Goal: Find contact information: Find contact information

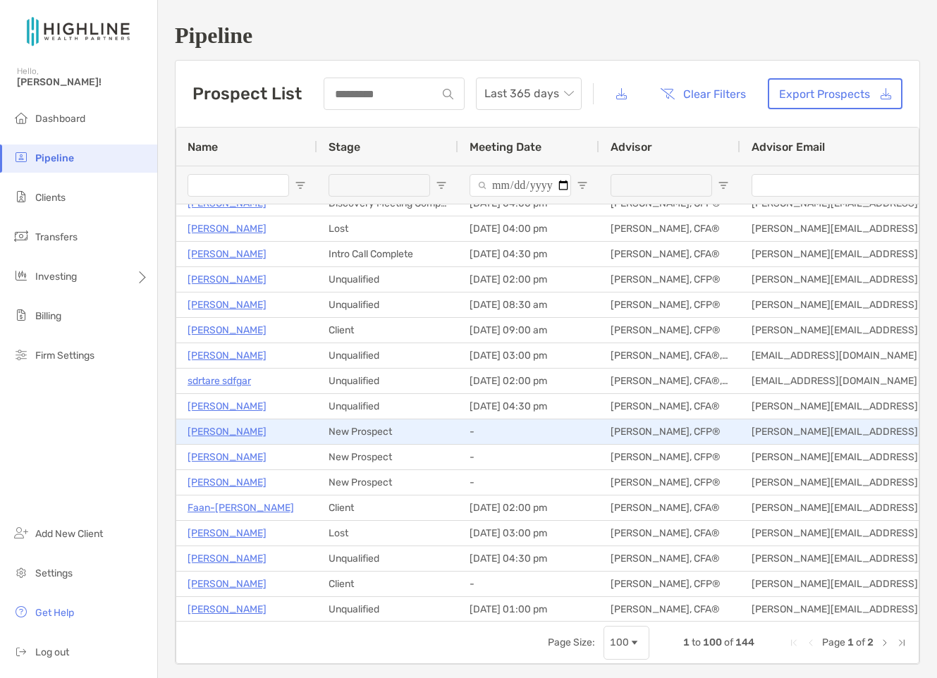
scroll to position [420, 0]
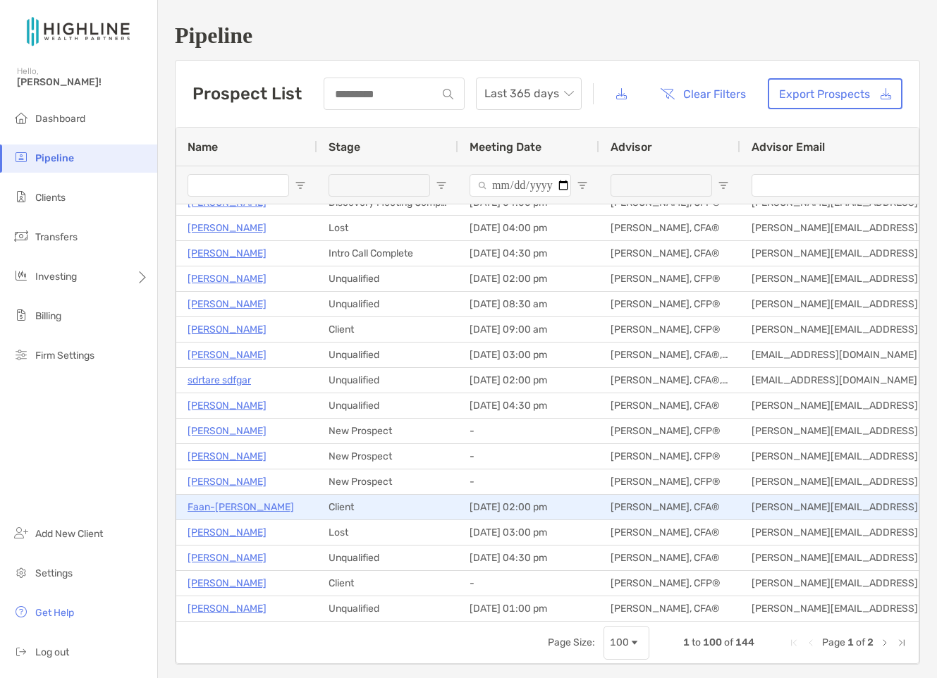
click at [219, 508] on p "Faan-[PERSON_NAME]" at bounding box center [241, 507] width 106 height 18
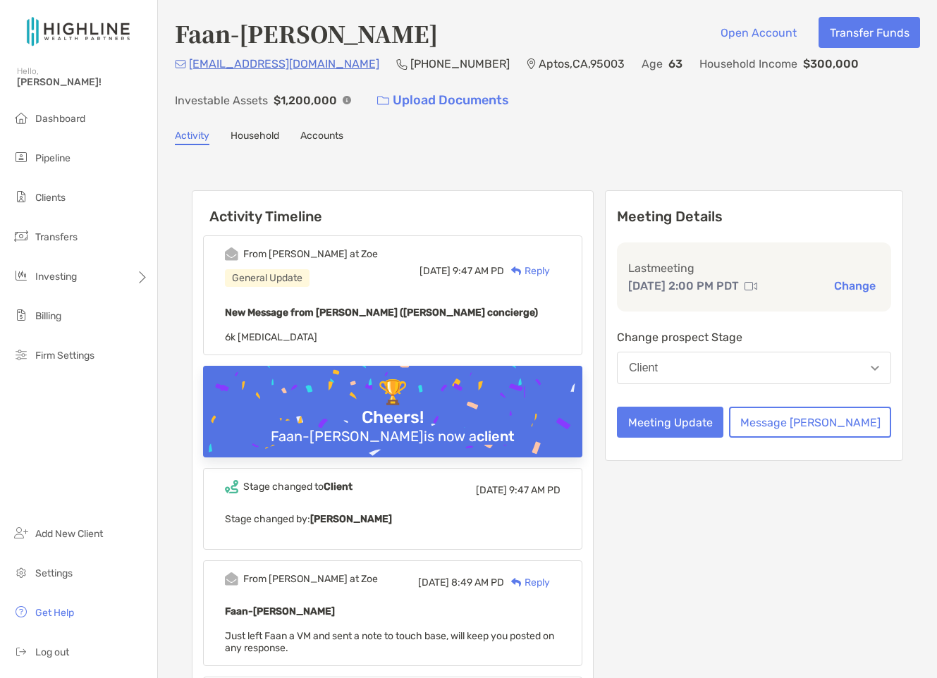
drag, startPoint x: 328, startPoint y: 63, endPoint x: 389, endPoint y: 66, distance: 60.7
click at [410, 66] on p "(831) 331-5343" at bounding box center [459, 64] width 99 height 18
drag, startPoint x: 407, startPoint y: 63, endPoint x: 328, endPoint y: 62, distance: 79.0
click at [328, 62] on div "fhliu999@gmail.com (831) 331-5343 Aptos , CA , 95003 Age 63 Household Income $3…" at bounding box center [547, 85] width 745 height 61
copy p "(831) 331-5343"
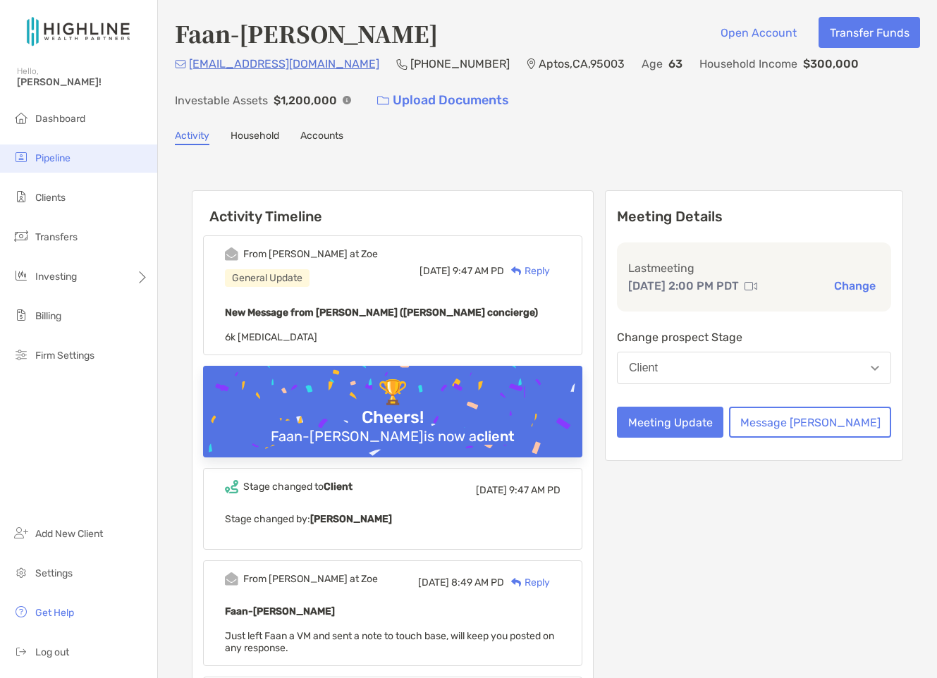
click at [45, 157] on span "Pipeline" at bounding box center [52, 158] width 35 height 12
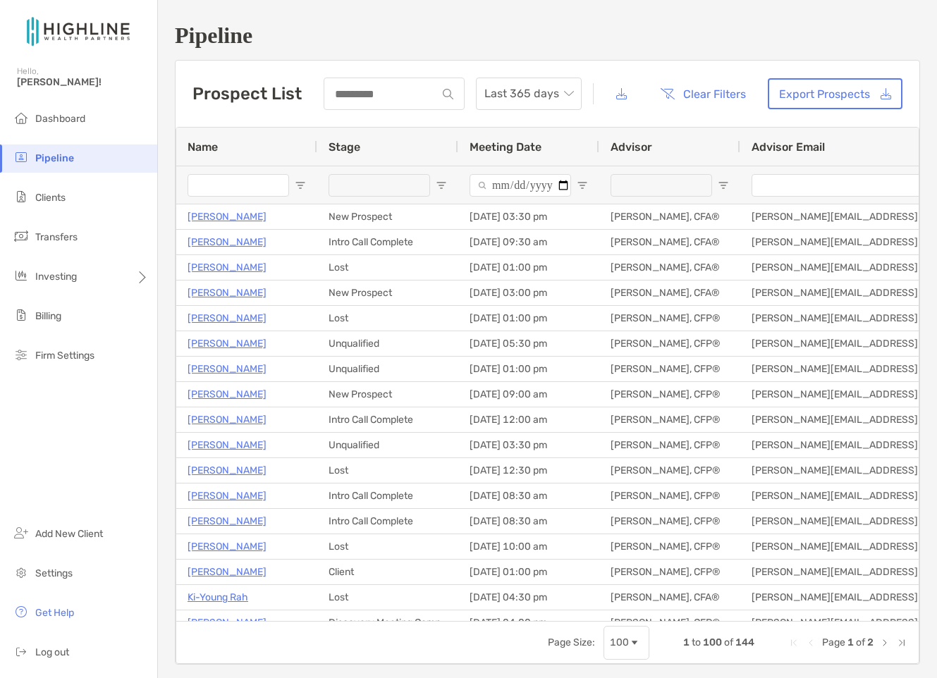
click at [540, 149] on span "Meeting Date" at bounding box center [505, 146] width 72 height 13
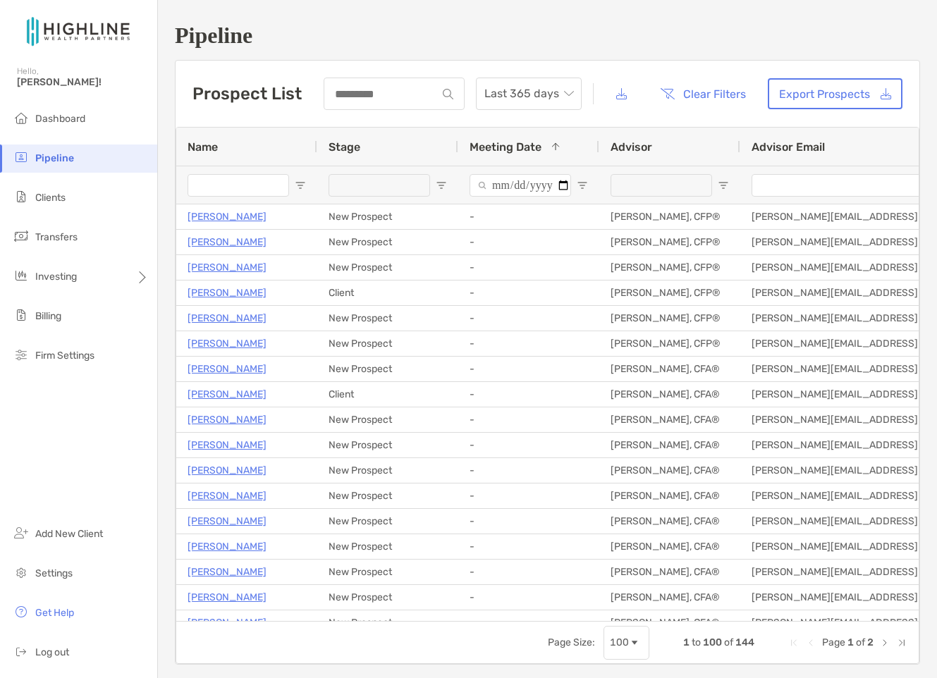
click at [540, 149] on span "Meeting Date" at bounding box center [505, 146] width 72 height 13
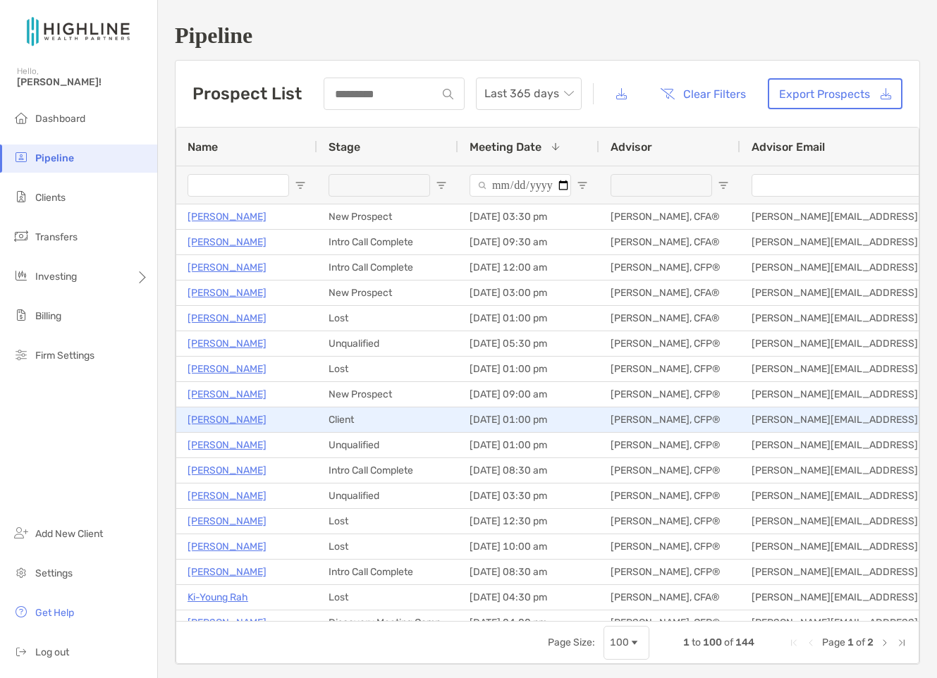
click at [207, 414] on p "[PERSON_NAME]" at bounding box center [227, 420] width 79 height 18
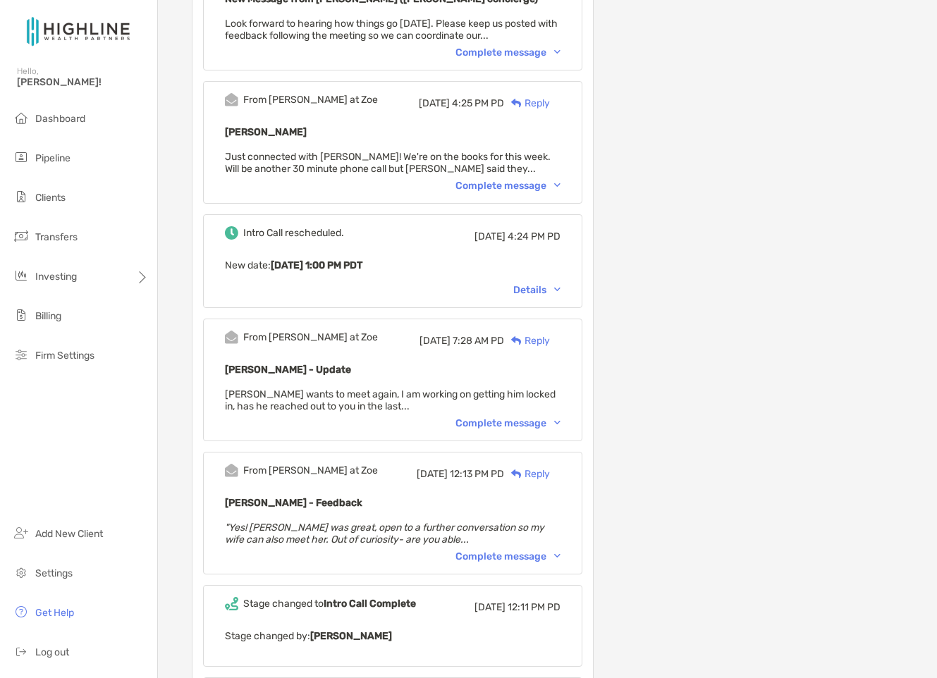
scroll to position [510, 0]
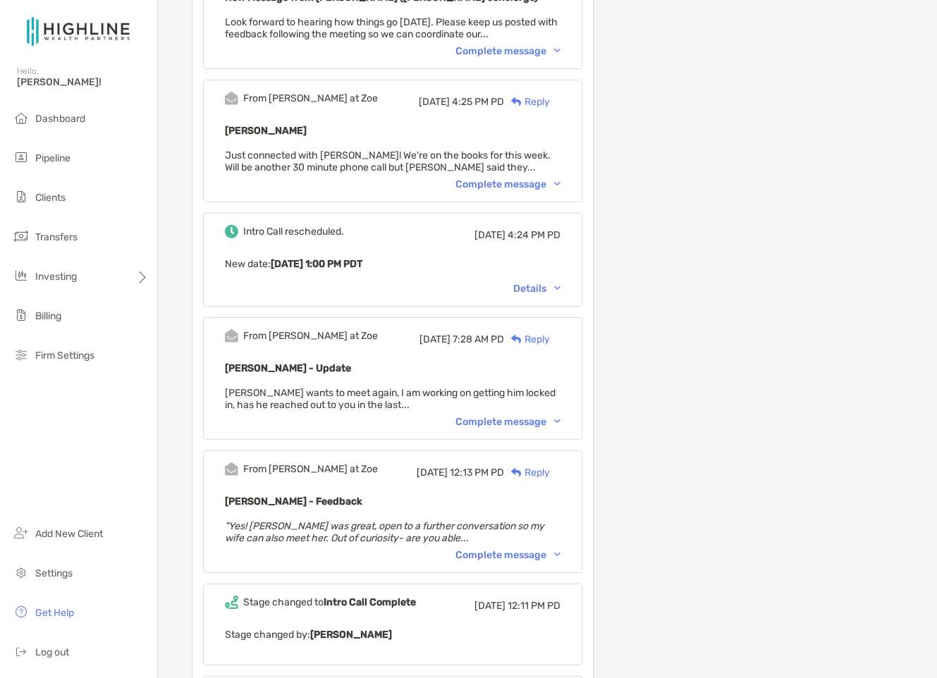
click at [560, 553] on div "Complete message" at bounding box center [507, 555] width 105 height 12
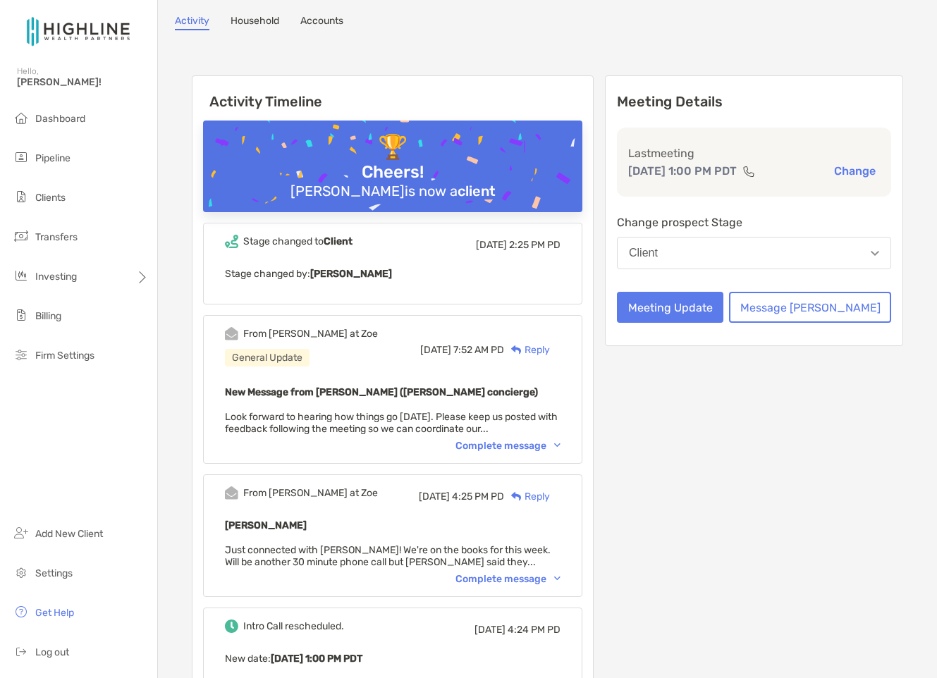
scroll to position [0, 0]
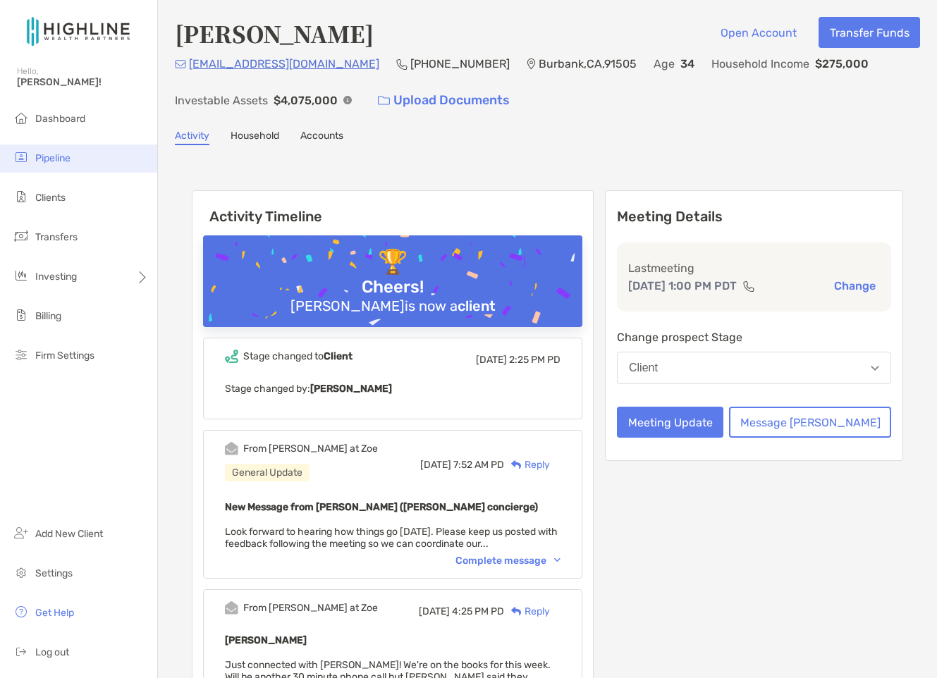
click at [70, 159] on span "Pipeline" at bounding box center [52, 158] width 35 height 12
